Goal: Task Accomplishment & Management: Use online tool/utility

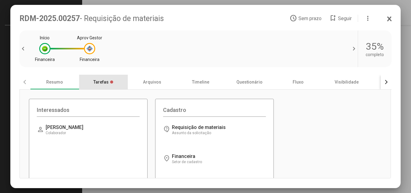
click at [100, 82] on div "Tarefas" at bounding box center [103, 82] width 49 height 15
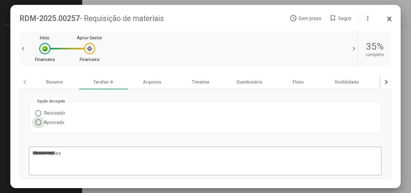
click at [40, 121] on span at bounding box center [38, 122] width 6 height 6
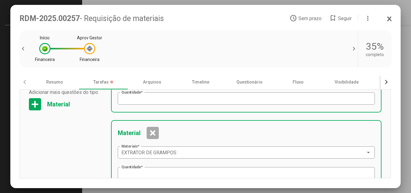
scroll to position [277, 0]
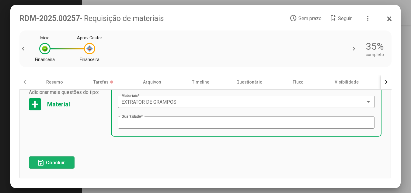
click at [57, 163] on span "Concluir" at bounding box center [55, 163] width 19 height 6
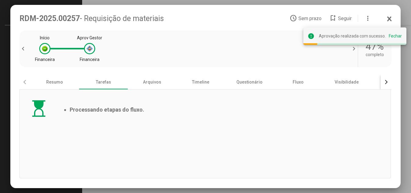
scroll to position [0, 0]
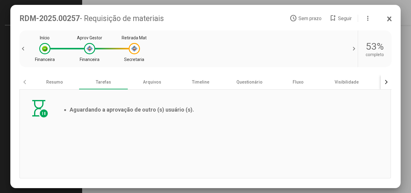
click at [390, 19] on icon at bounding box center [389, 19] width 3 height 4
